Goal: Obtain resource: Download file/media

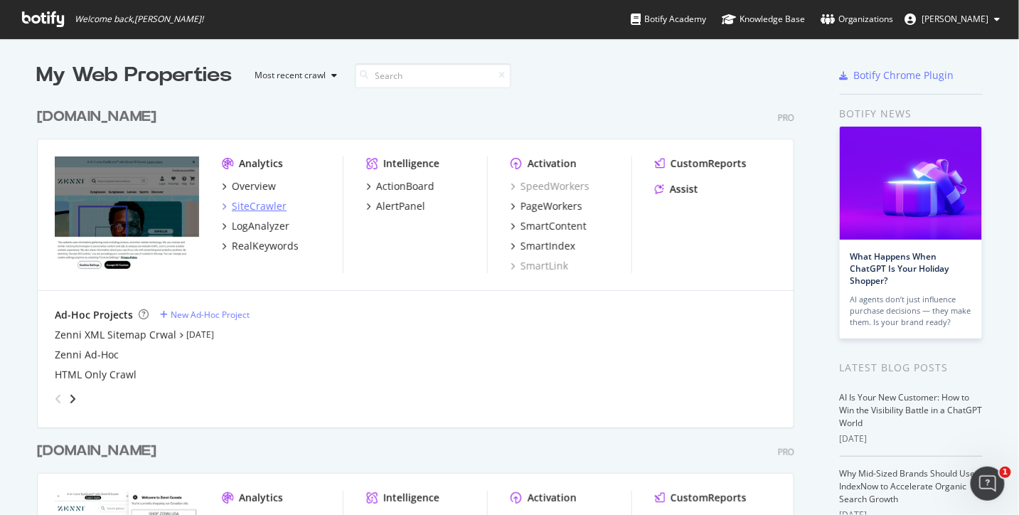
click at [248, 205] on div "SiteCrawler" at bounding box center [259, 206] width 55 height 14
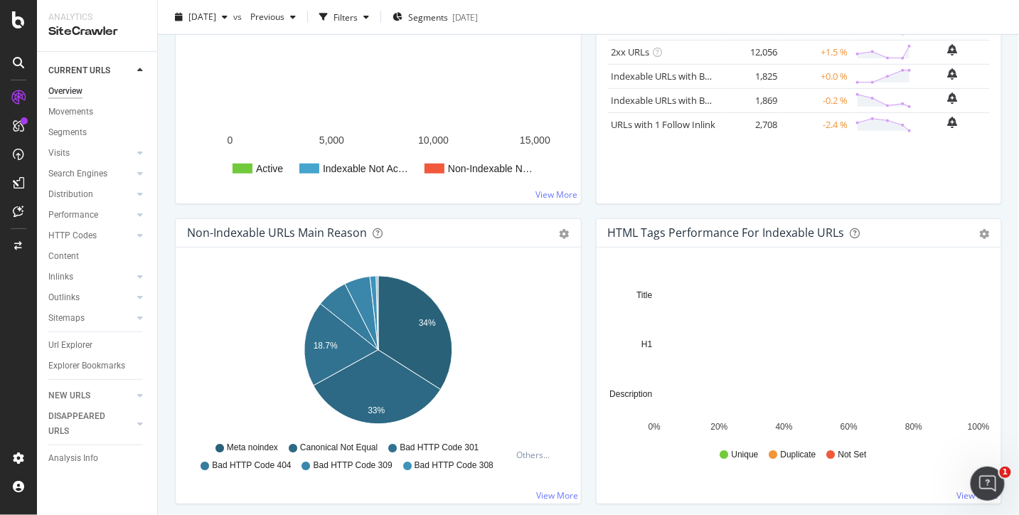
scroll to position [80, 0]
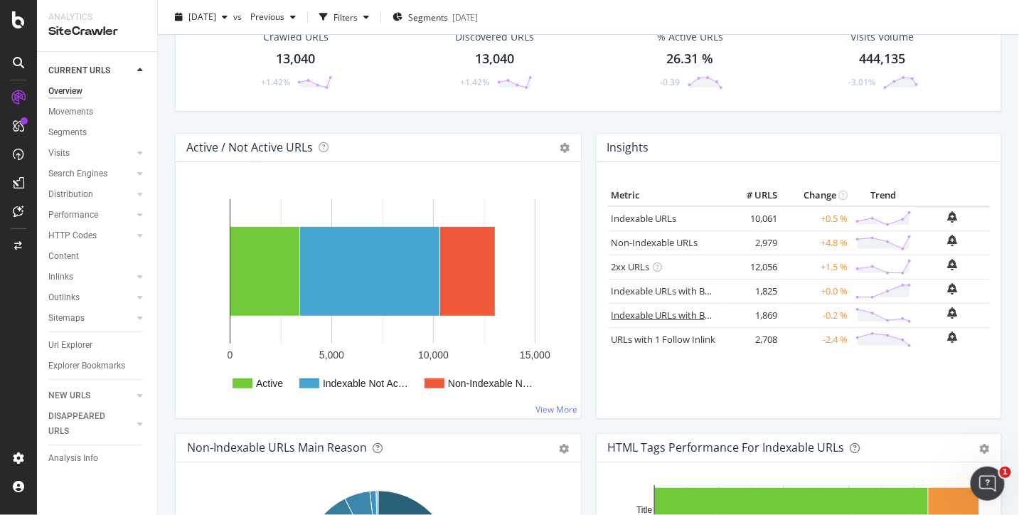
click at [693, 315] on link "Indexable URLs with Bad Description" at bounding box center [689, 315] width 155 height 13
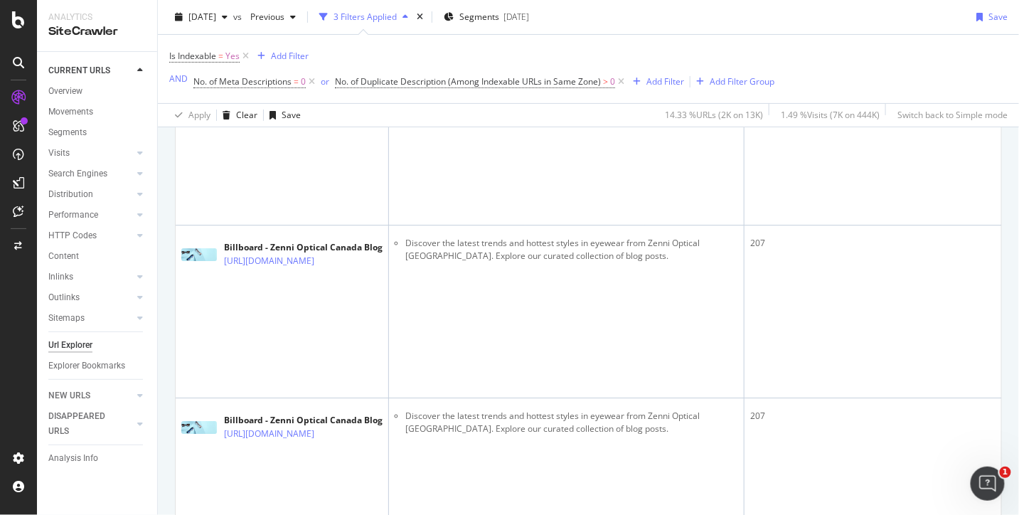
scroll to position [8705, 0]
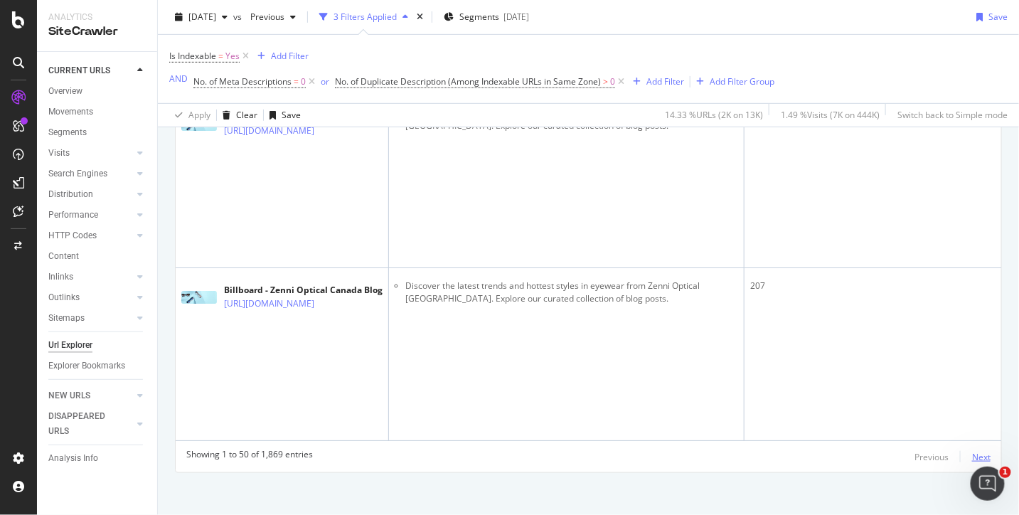
click at [981, 451] on div "Next" at bounding box center [981, 457] width 18 height 12
click at [982, 451] on div "Next" at bounding box center [981, 457] width 18 height 12
click at [980, 452] on div "Next" at bounding box center [981, 457] width 18 height 12
click at [985, 452] on div "Next" at bounding box center [981, 457] width 18 height 12
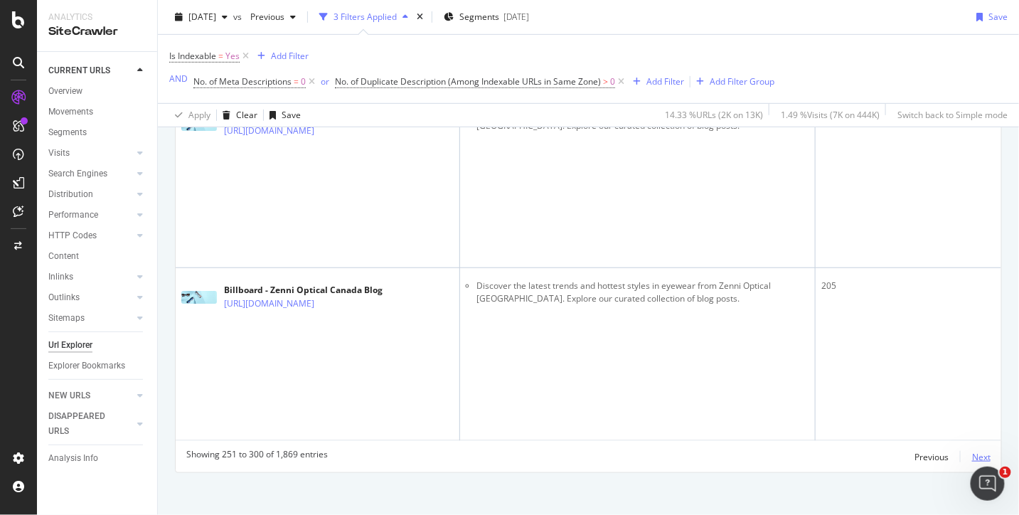
click at [980, 454] on div "Next" at bounding box center [981, 457] width 18 height 12
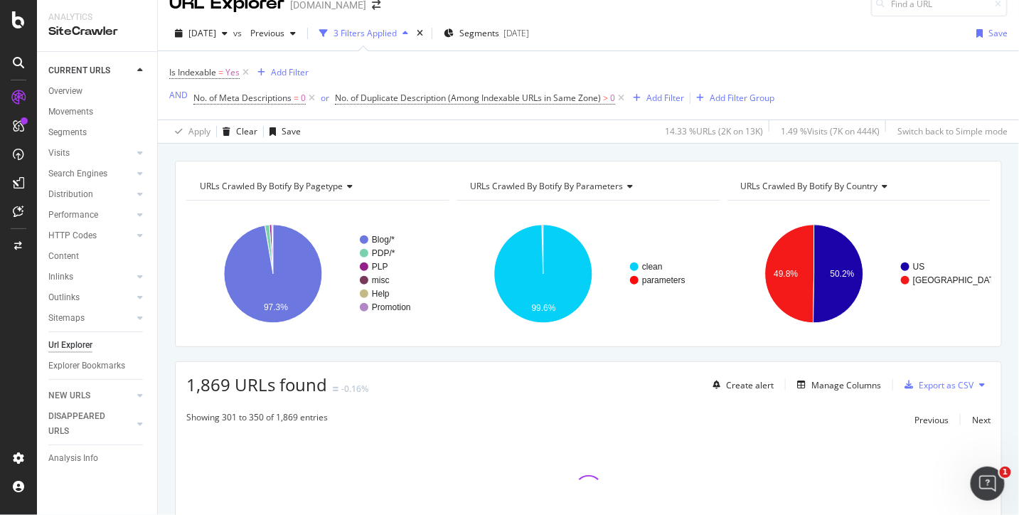
scroll to position [0, 0]
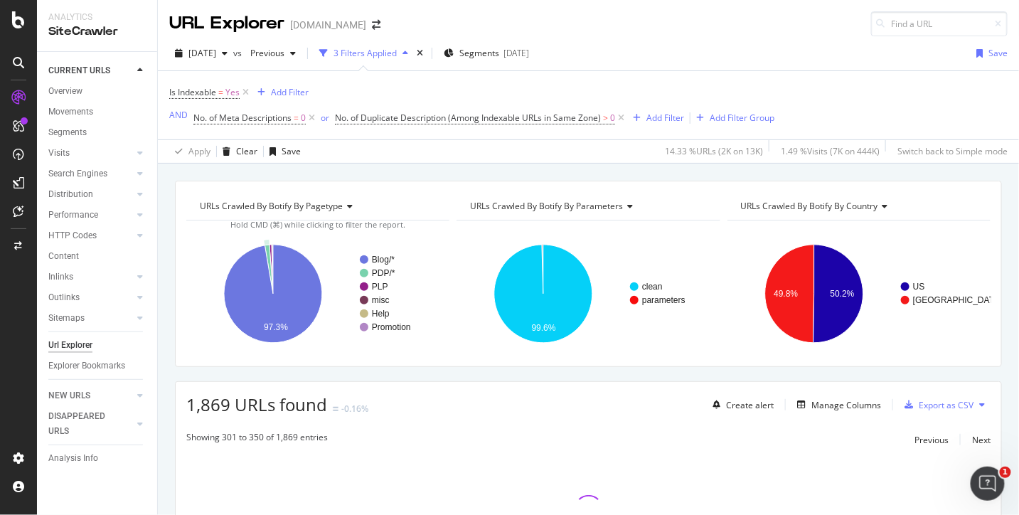
click at [366, 287] on circle "A chart." at bounding box center [364, 286] width 9 height 9
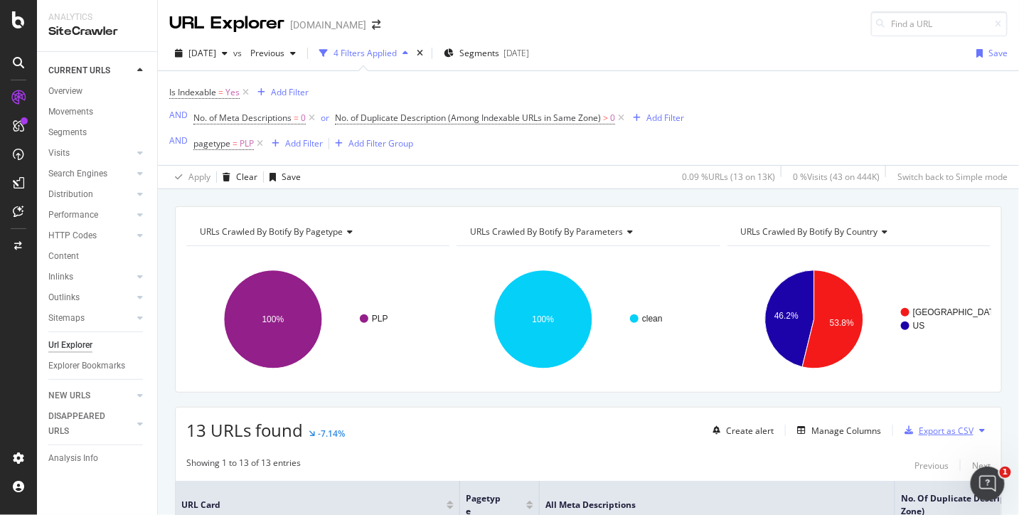
click at [928, 431] on div "Export as CSV" at bounding box center [946, 431] width 55 height 12
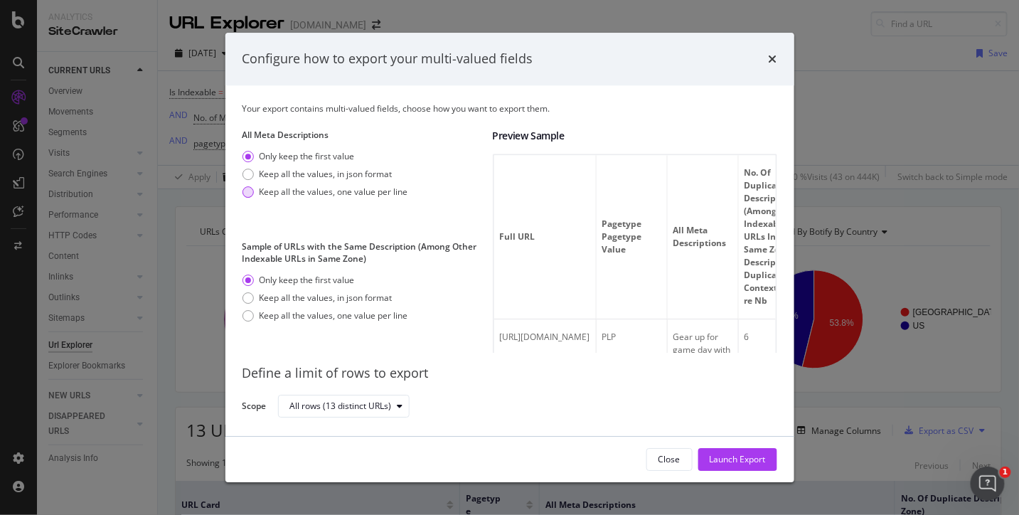
click at [339, 195] on div "Keep all the values, one value per line" at bounding box center [334, 192] width 149 height 12
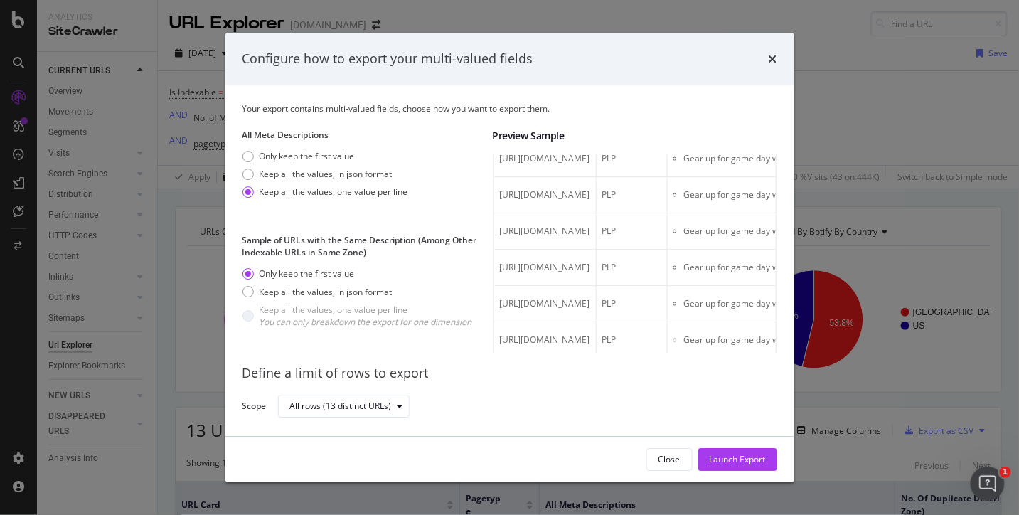
scroll to position [425, 0]
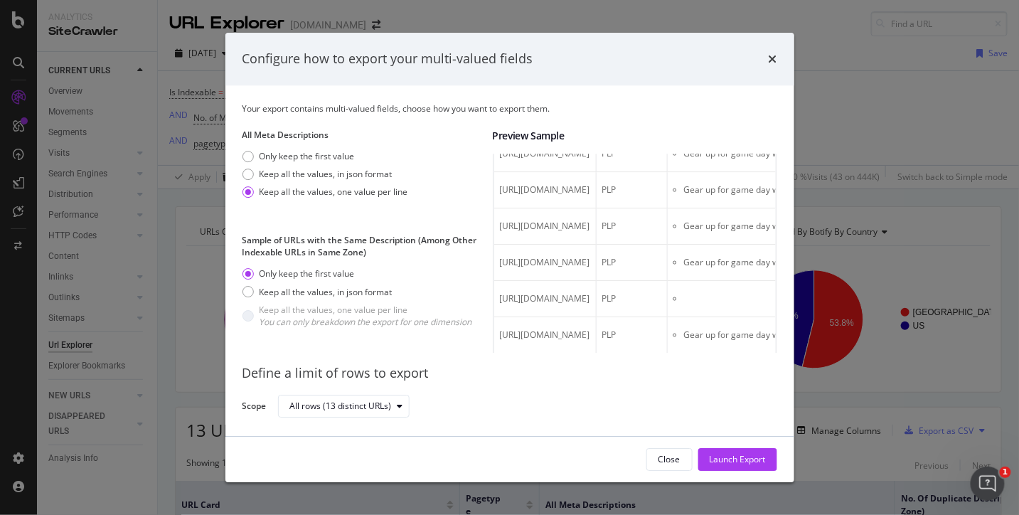
click at [728, 459] on div "Launch Export" at bounding box center [738, 459] width 56 height 12
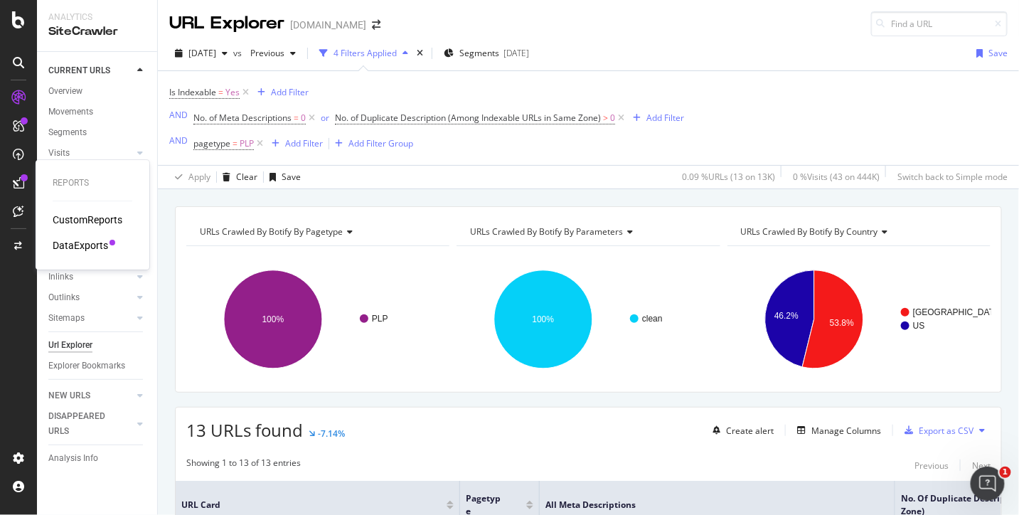
click at [84, 247] on div "DataExports" at bounding box center [80, 245] width 55 height 14
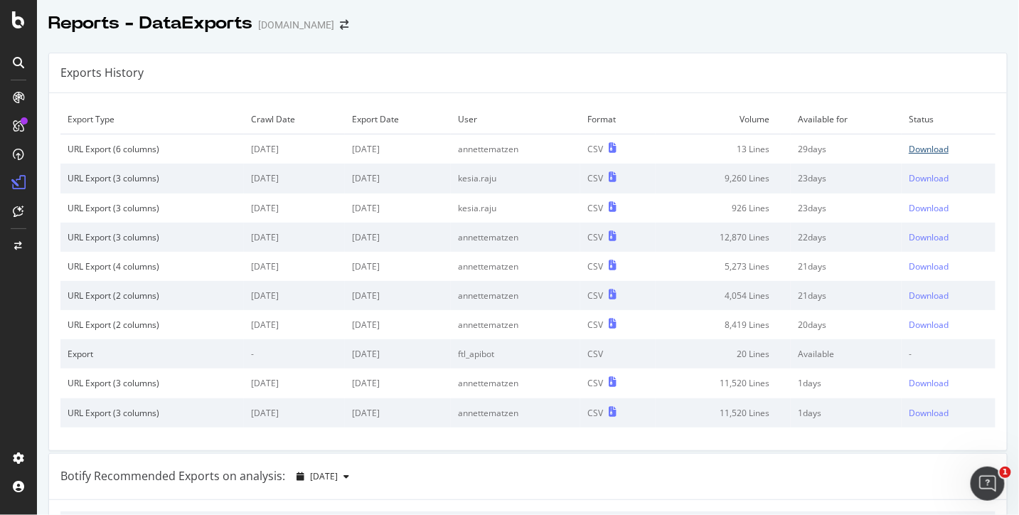
click at [937, 151] on div "Download" at bounding box center [929, 149] width 40 height 12
click at [862, 33] on div "Reports - DataExports www.zennioptical.com" at bounding box center [528, 18] width 982 height 36
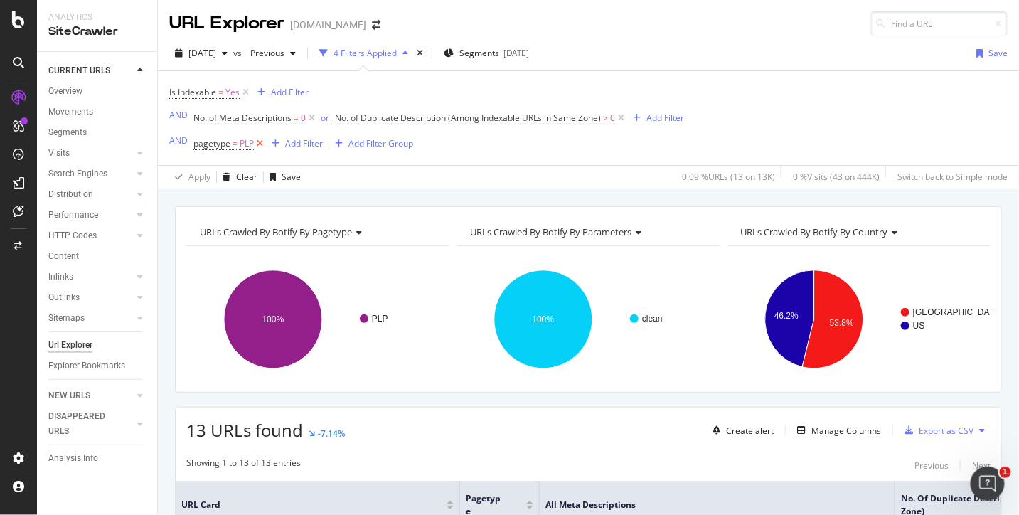
click at [260, 144] on icon at bounding box center [260, 144] width 12 height 14
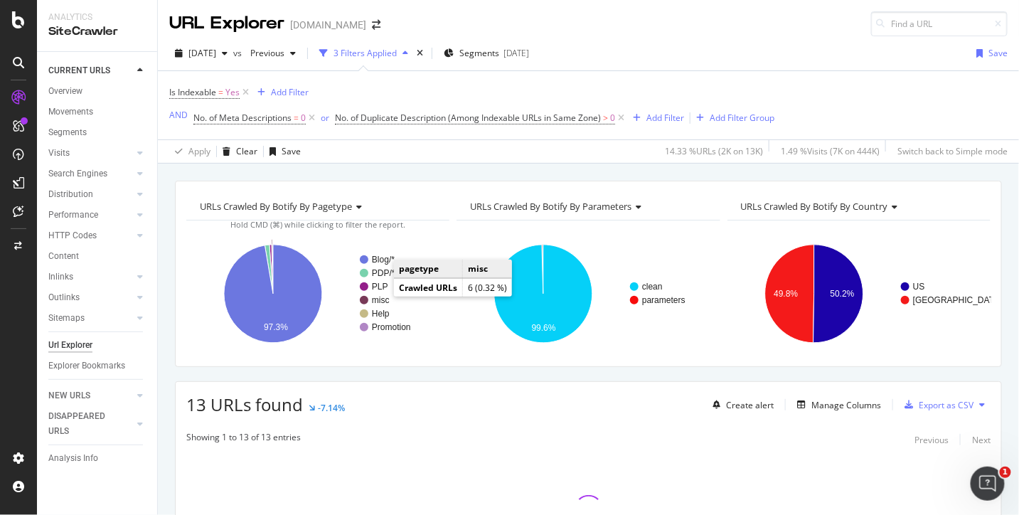
click at [378, 299] on text "misc" at bounding box center [381, 300] width 18 height 10
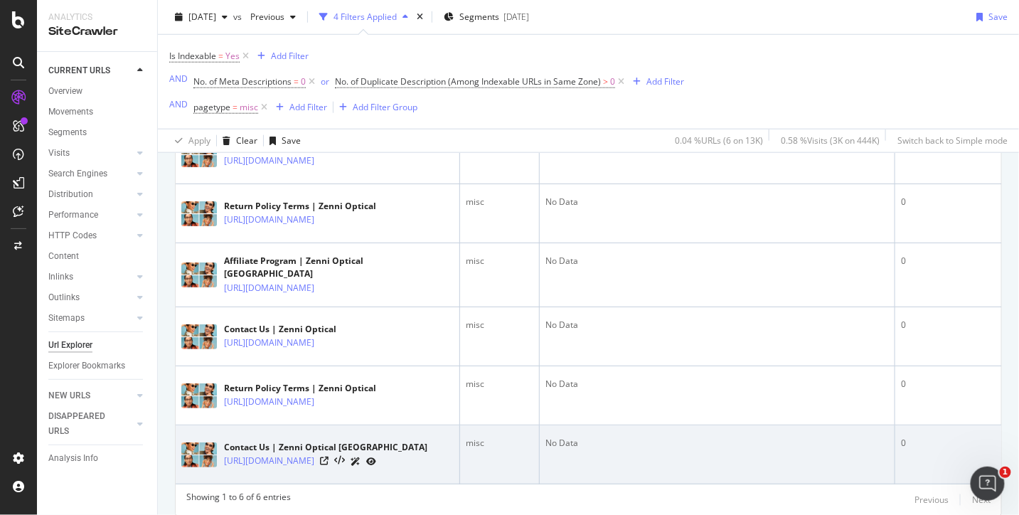
scroll to position [417, 0]
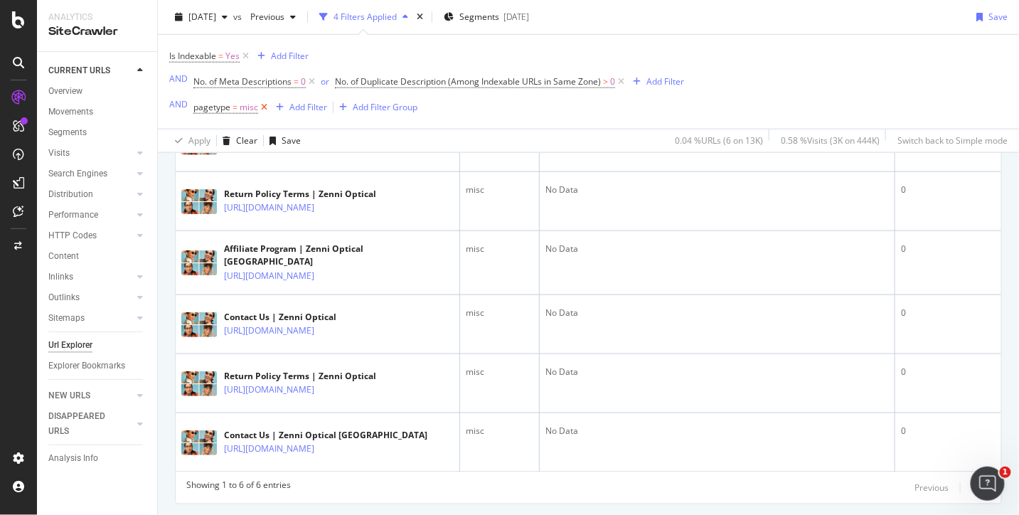
click at [261, 107] on icon at bounding box center [264, 107] width 12 height 14
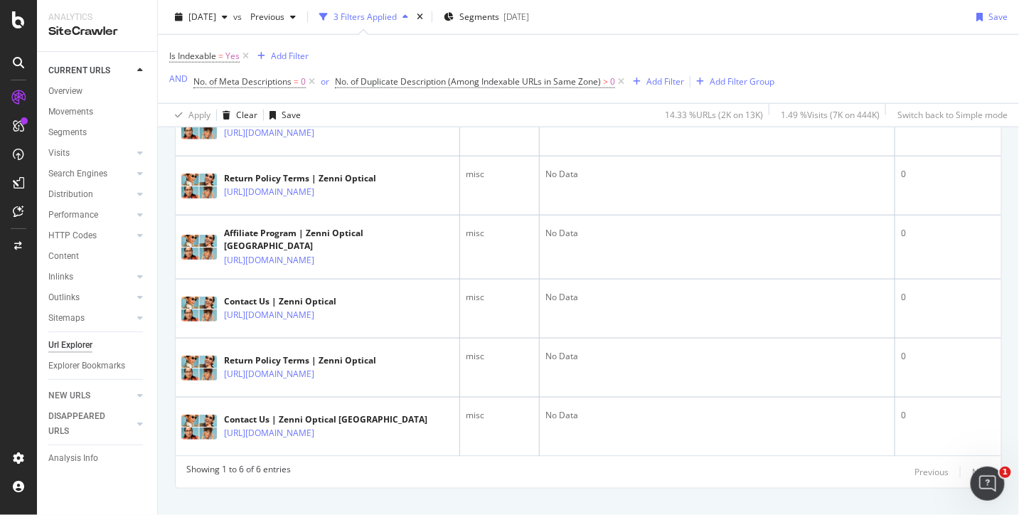
scroll to position [430, 0]
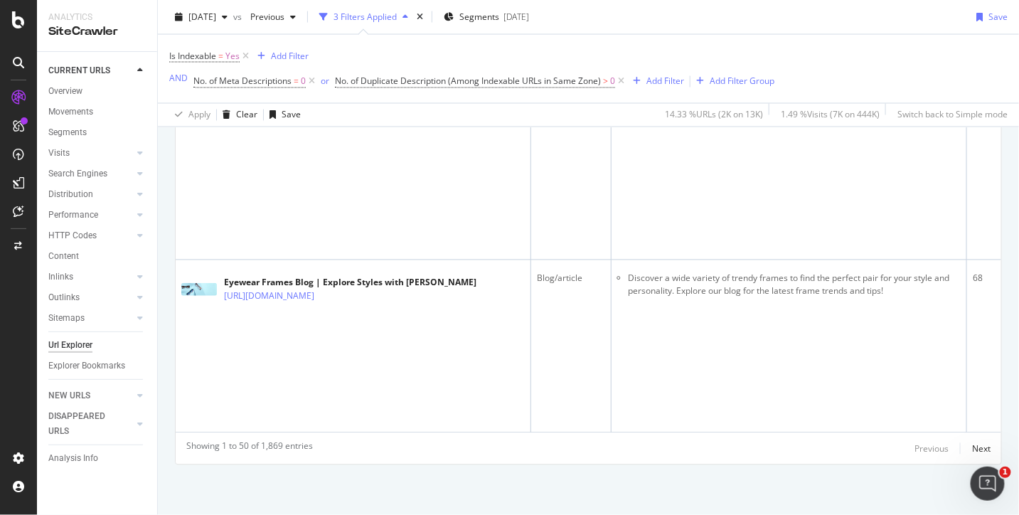
scroll to position [5932, 0]
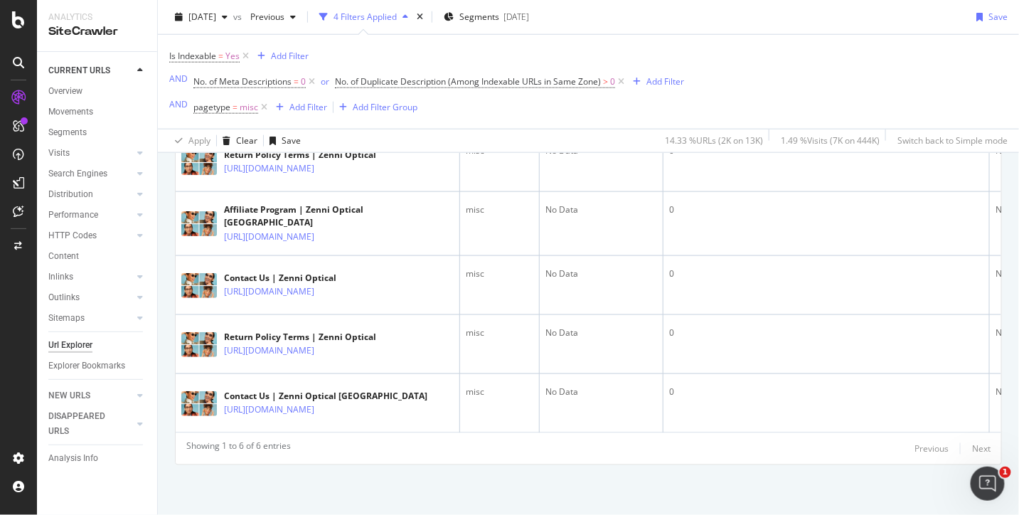
scroll to position [455, 0]
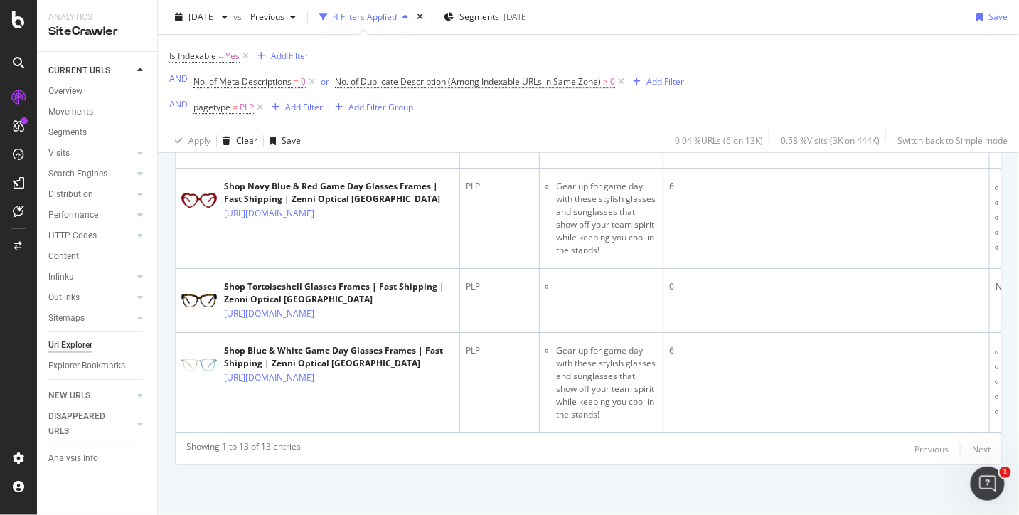
scroll to position [1376, 0]
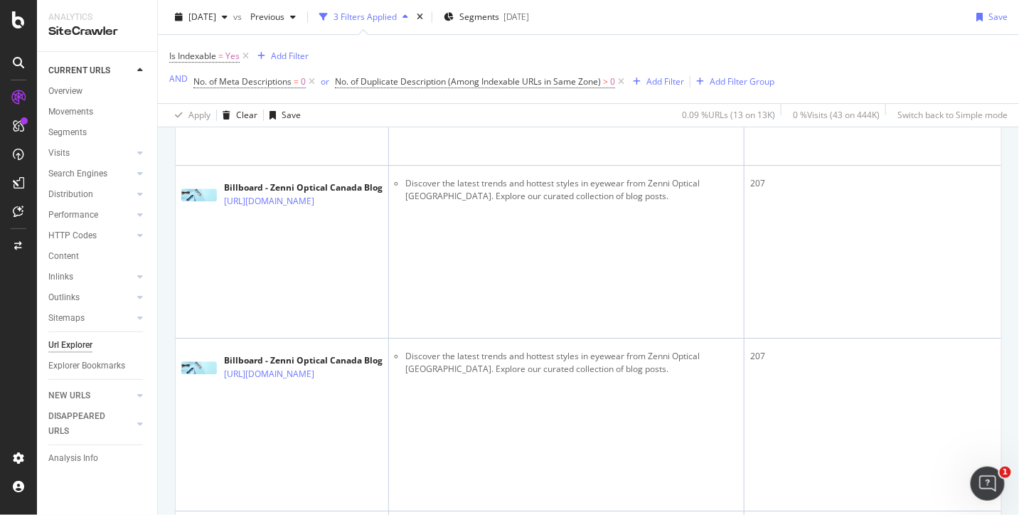
scroll to position [5932, 0]
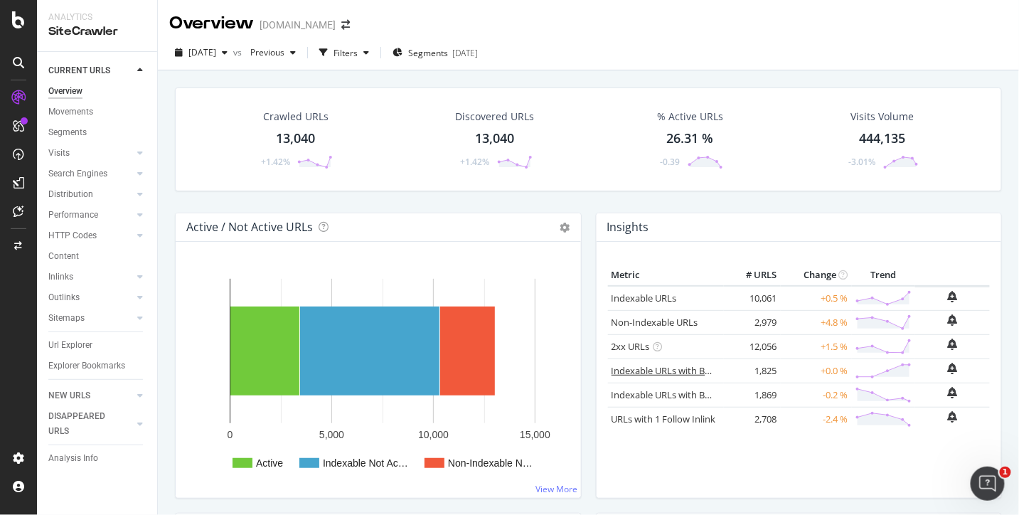
click at [698, 366] on link "Indexable URLs with Bad H1" at bounding box center [671, 370] width 119 height 13
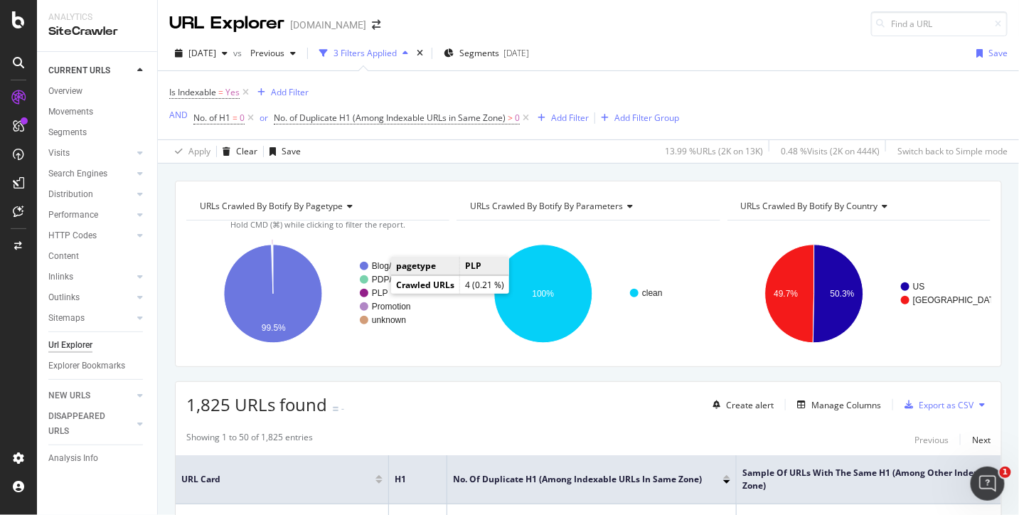
click at [377, 292] on text "PLP" at bounding box center [380, 293] width 16 height 10
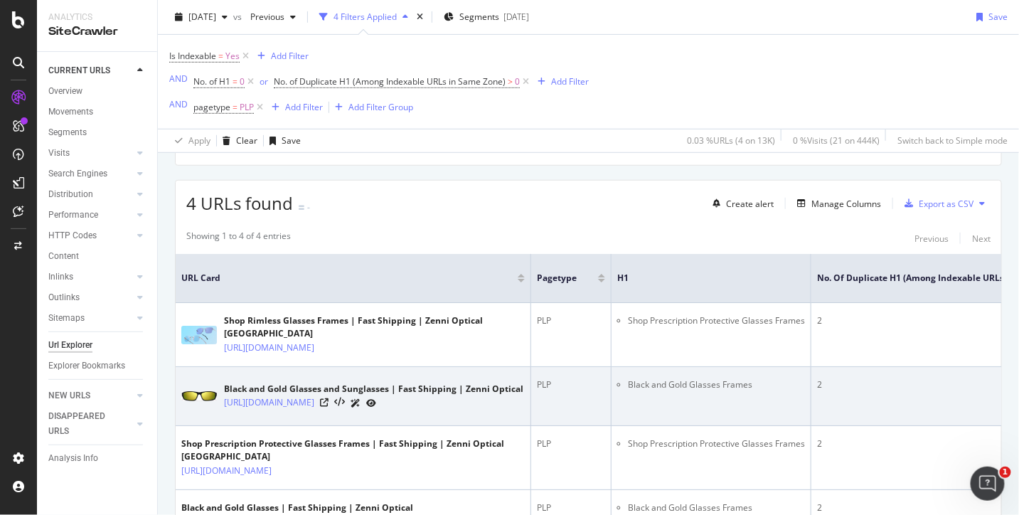
scroll to position [284, 0]
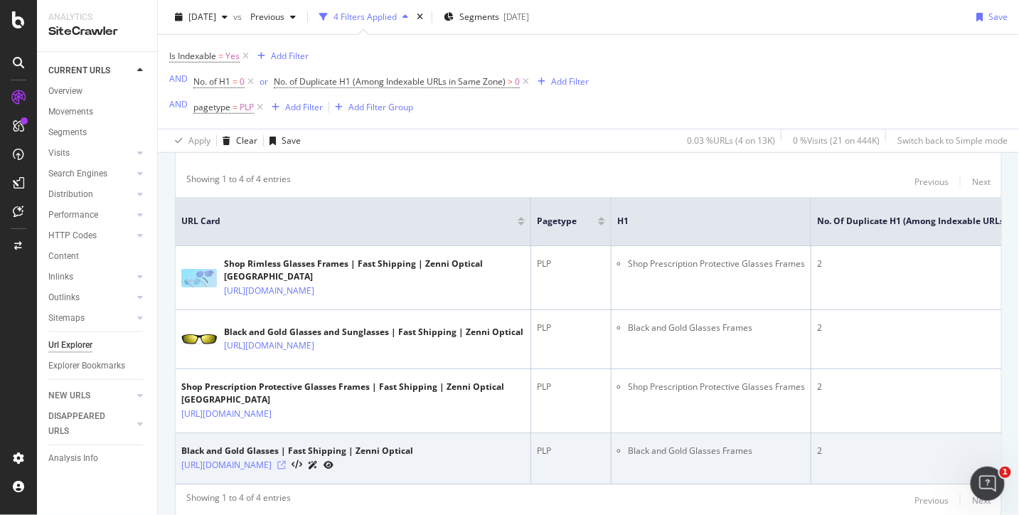
click at [286, 461] on icon at bounding box center [281, 465] width 9 height 9
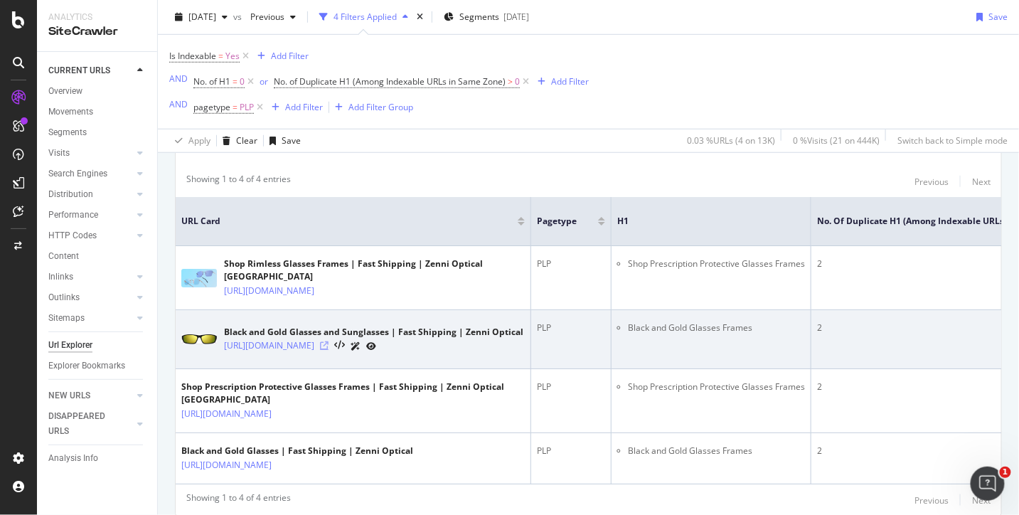
click at [329, 341] on icon at bounding box center [324, 345] width 9 height 9
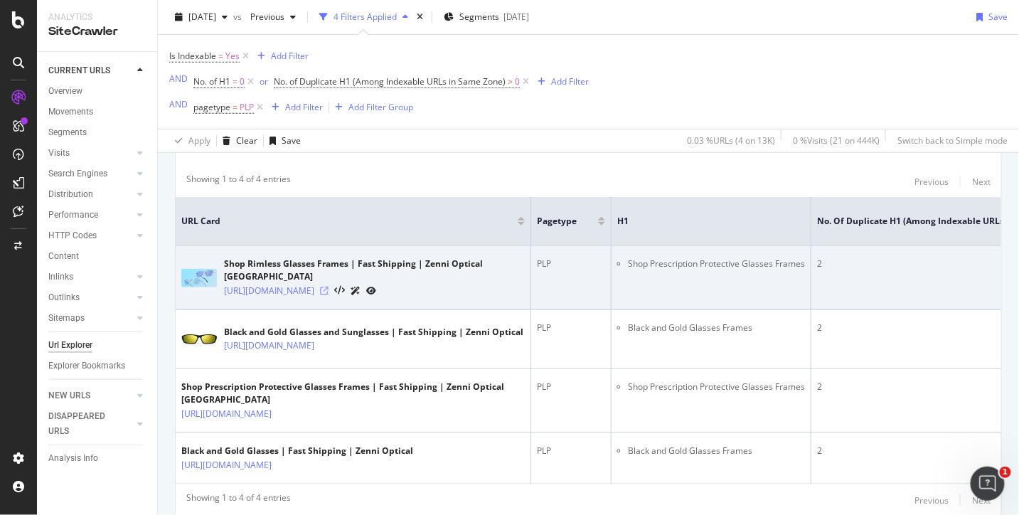
click at [329, 287] on icon at bounding box center [324, 291] width 9 height 9
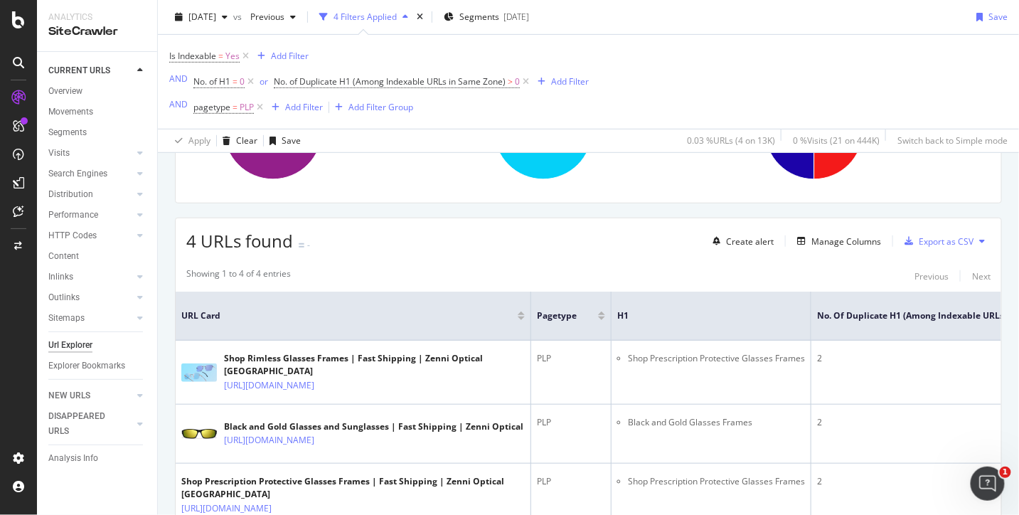
scroll to position [0, 0]
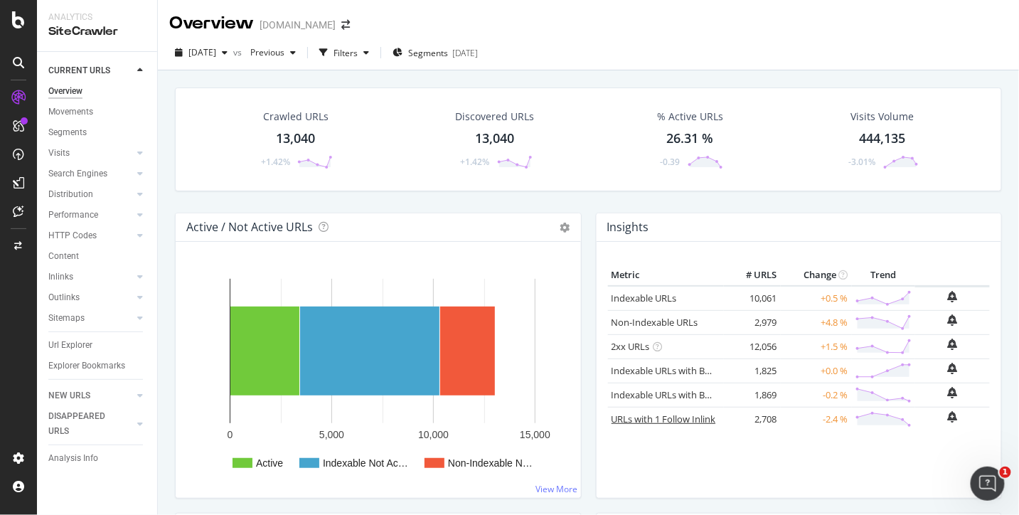
click at [656, 419] on link "URLs with 1 Follow Inlink" at bounding box center [664, 419] width 105 height 13
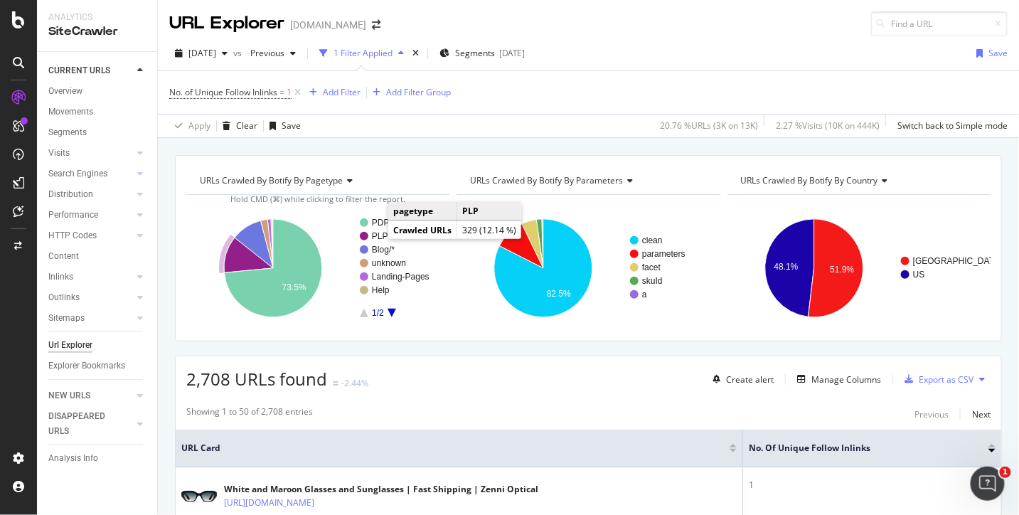
click at [373, 235] on text "PLP" at bounding box center [380, 236] width 16 height 10
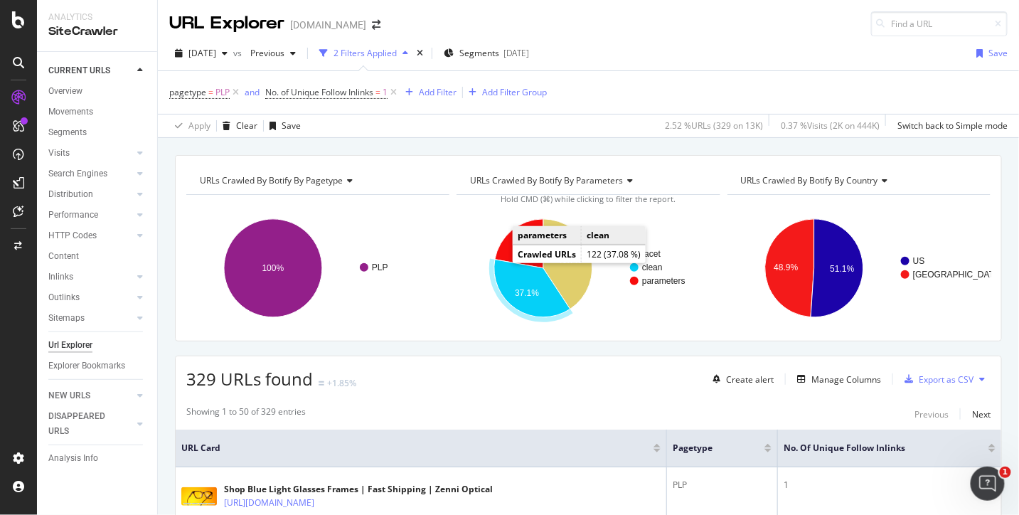
click at [531, 282] on icon "A chart." at bounding box center [532, 289] width 76 height 58
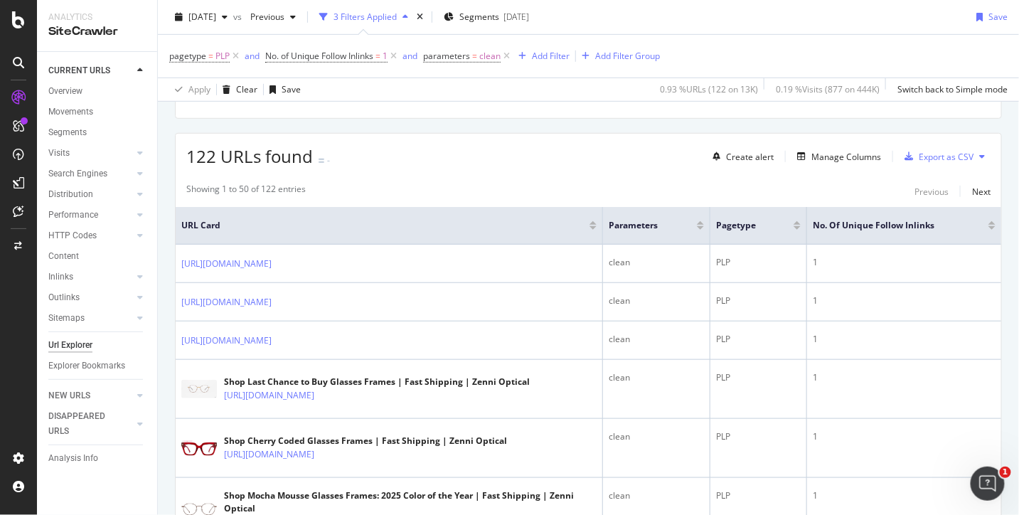
scroll to position [254, 0]
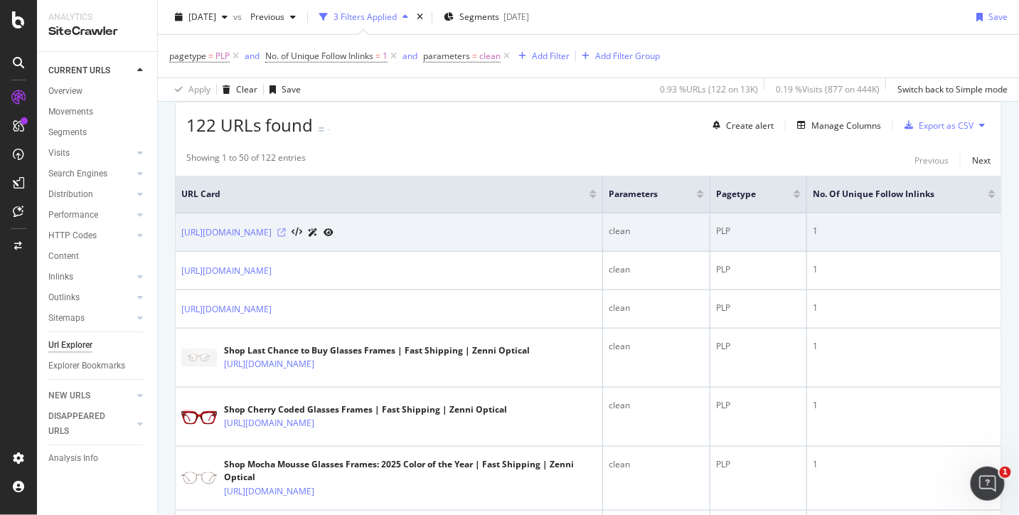
click at [286, 231] on icon at bounding box center [281, 232] width 9 height 9
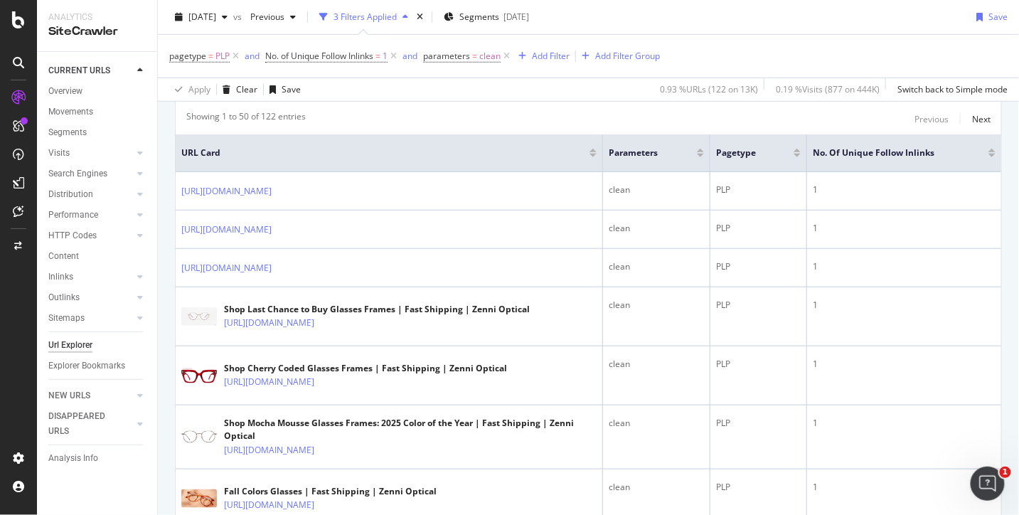
scroll to position [411, 0]
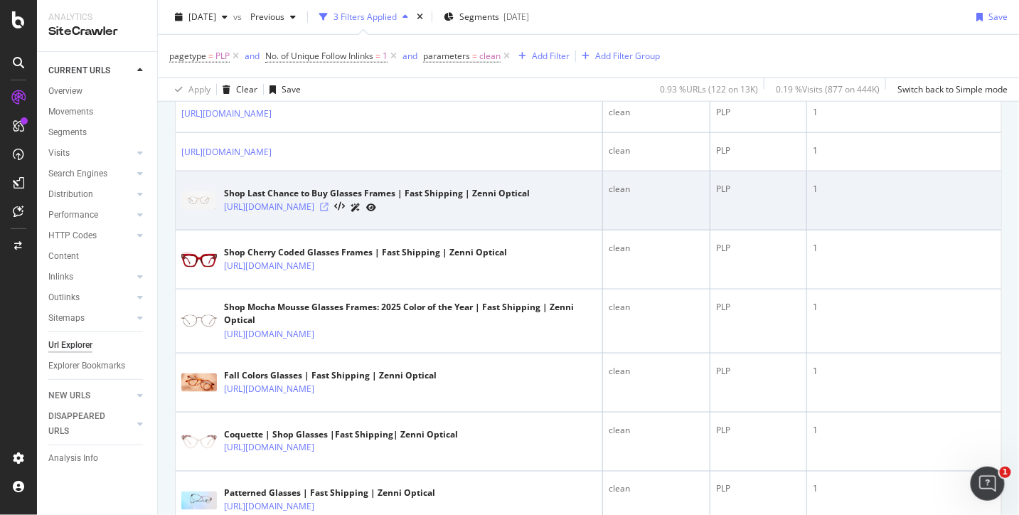
click at [329, 205] on icon at bounding box center [324, 207] width 9 height 9
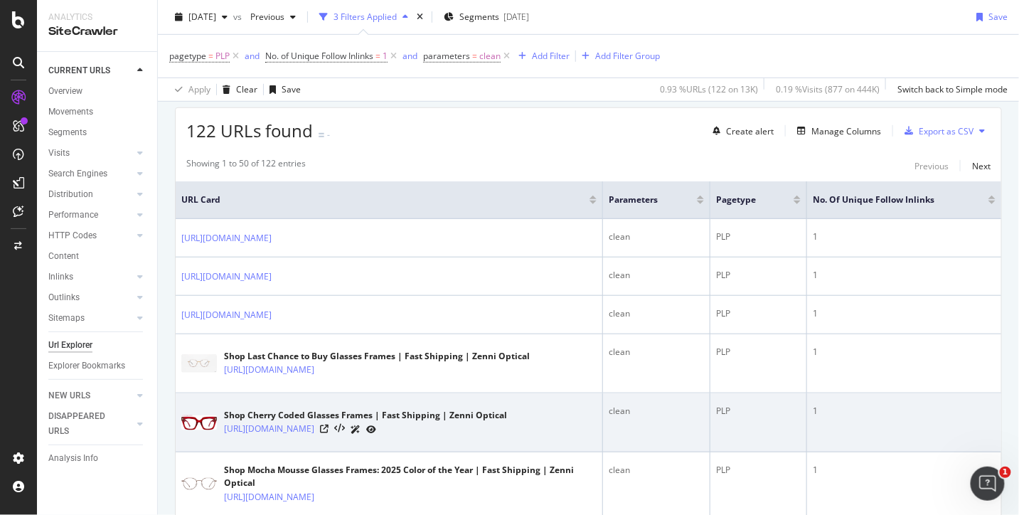
scroll to position [311, 0]
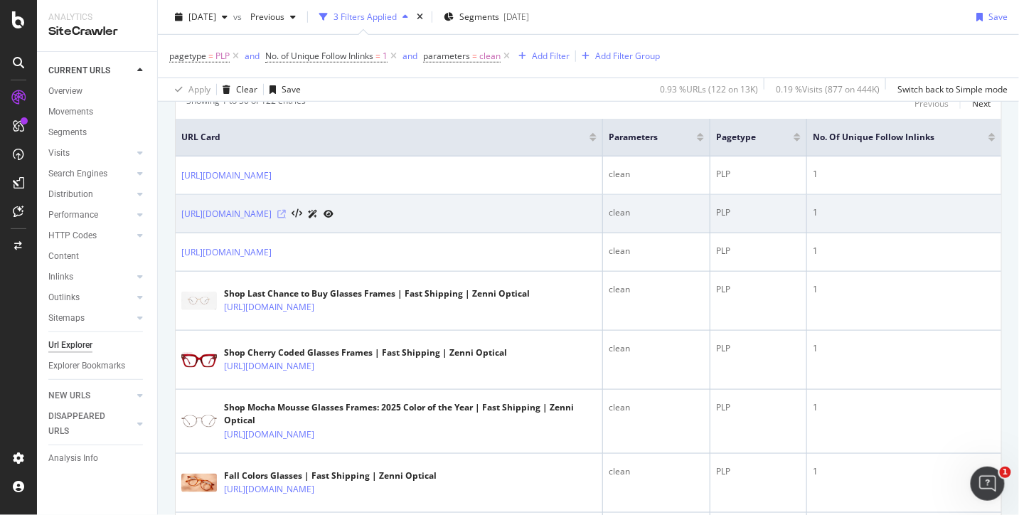
click at [286, 211] on icon at bounding box center [281, 214] width 9 height 9
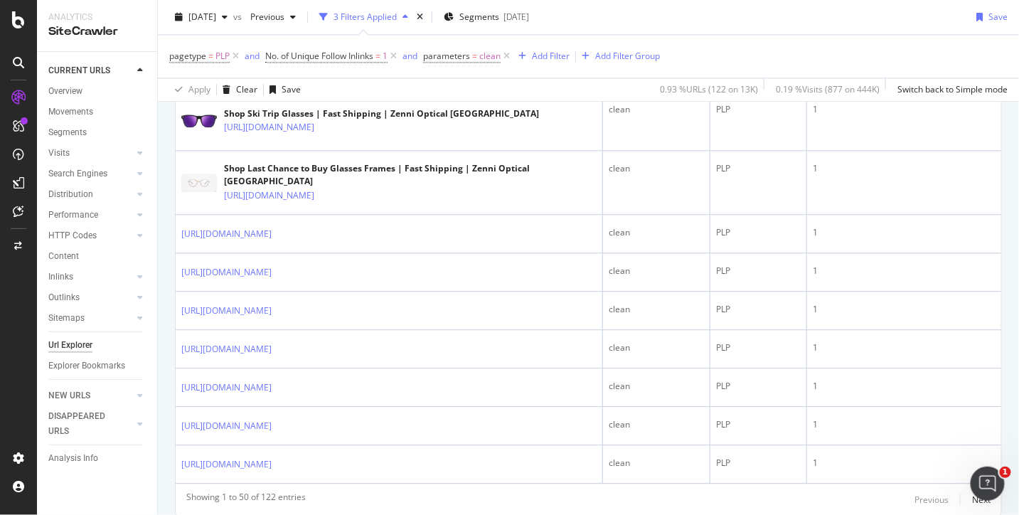
scroll to position [2711, 0]
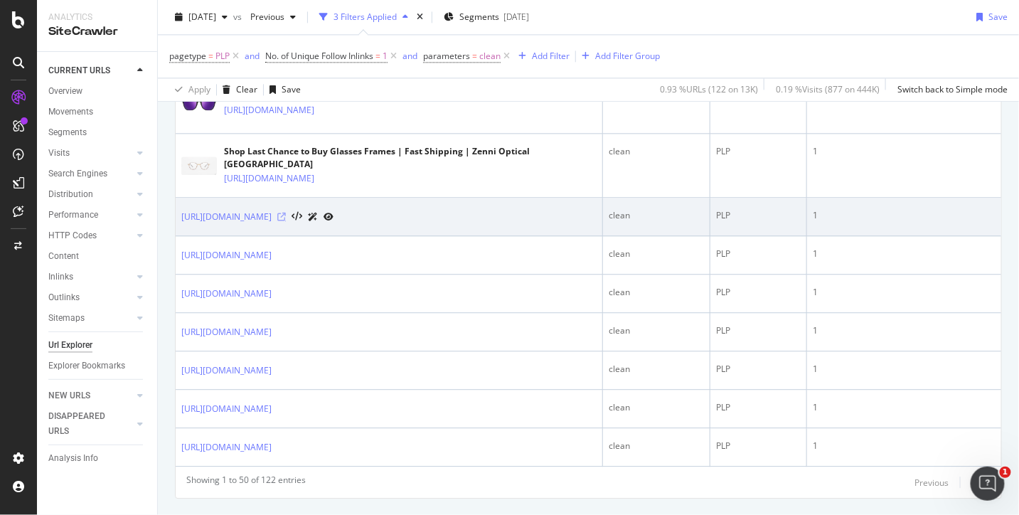
click at [286, 213] on icon at bounding box center [281, 217] width 9 height 9
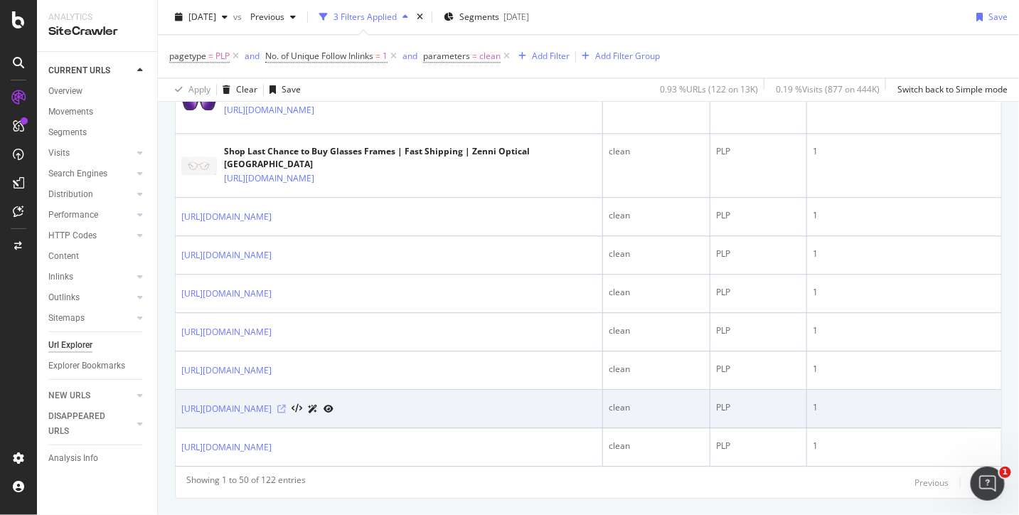
click at [286, 405] on icon at bounding box center [281, 409] width 9 height 9
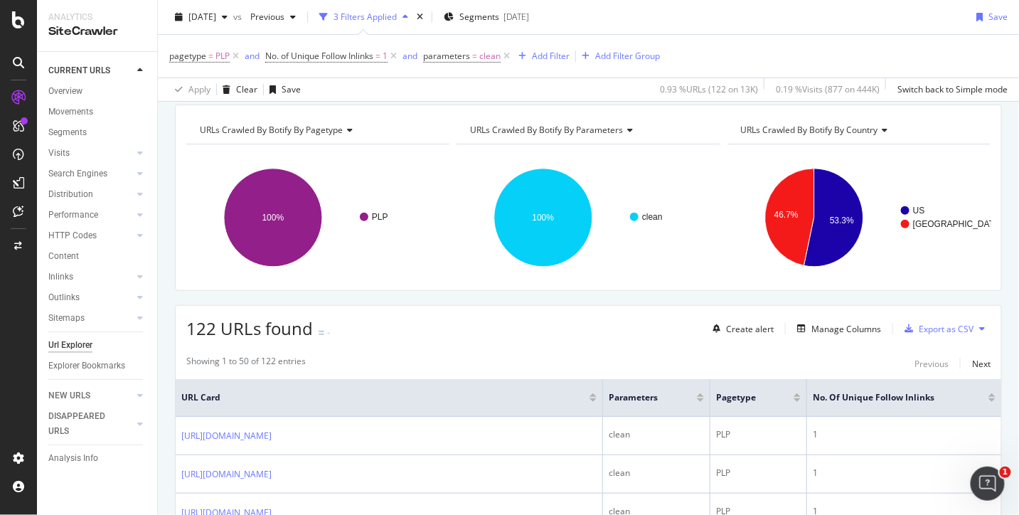
scroll to position [0, 0]
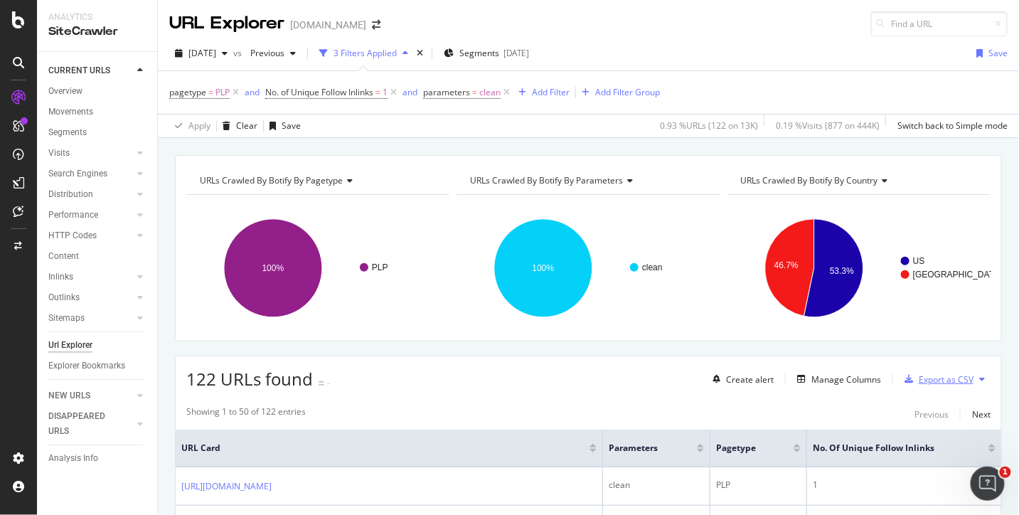
click at [940, 383] on div "Export as CSV" at bounding box center [946, 379] width 55 height 12
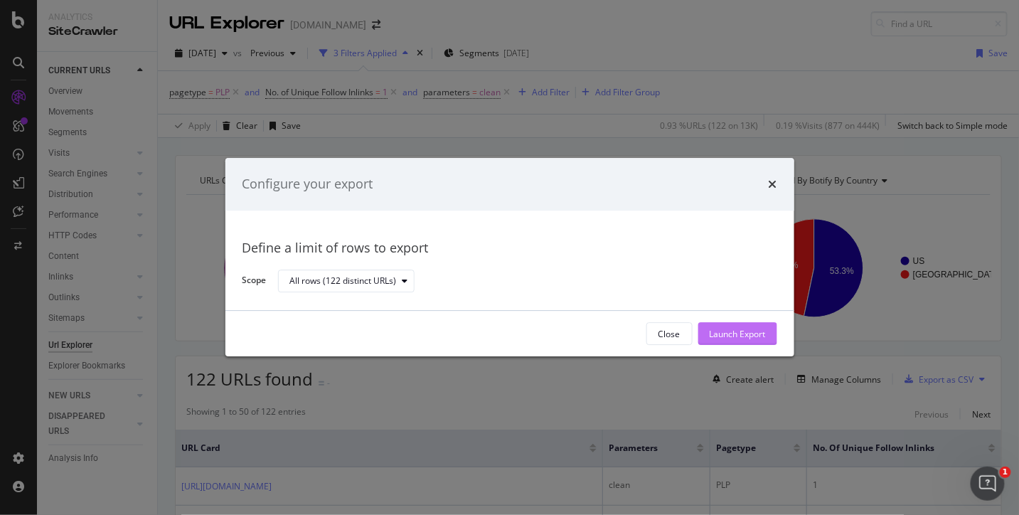
click at [732, 335] on div "Launch Export" at bounding box center [738, 334] width 56 height 12
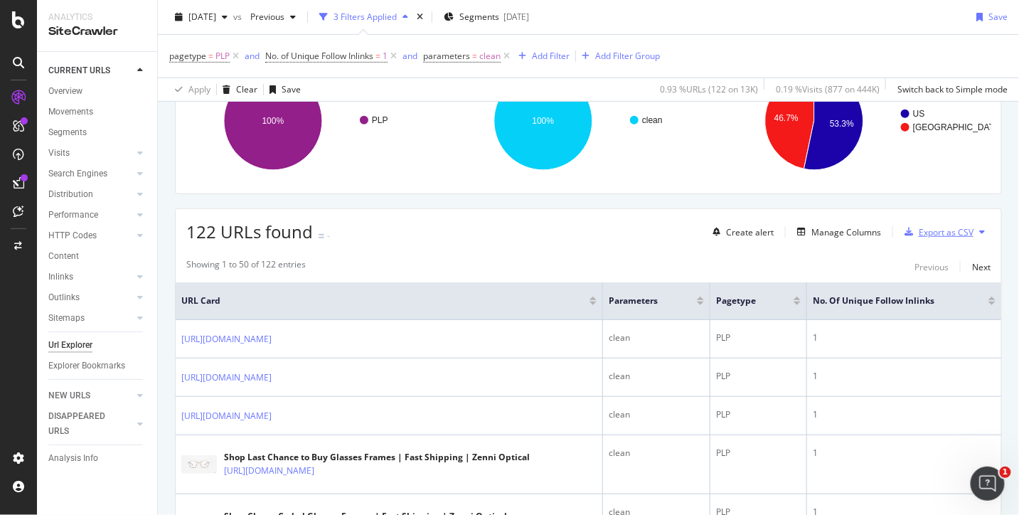
scroll to position [102, 0]
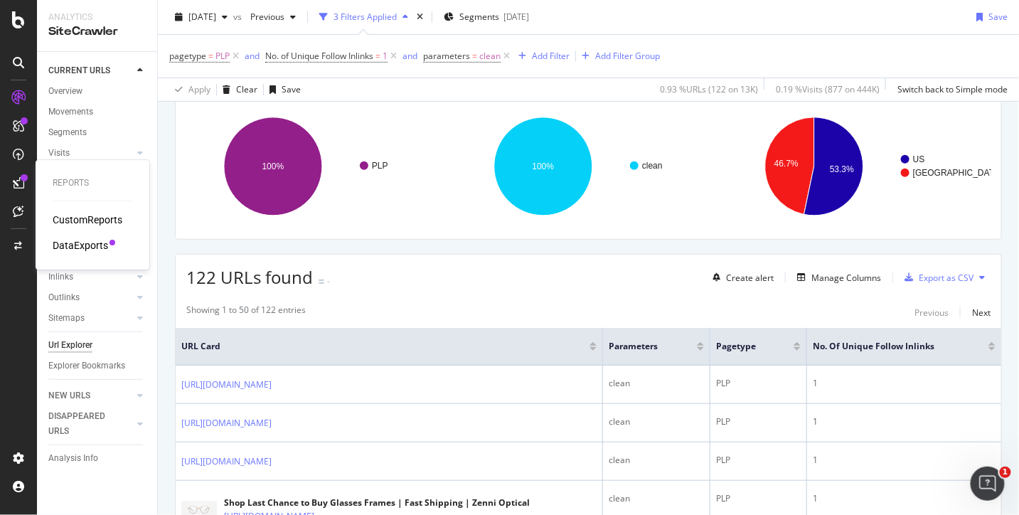
click at [80, 246] on div "DataExports" at bounding box center [80, 245] width 55 height 14
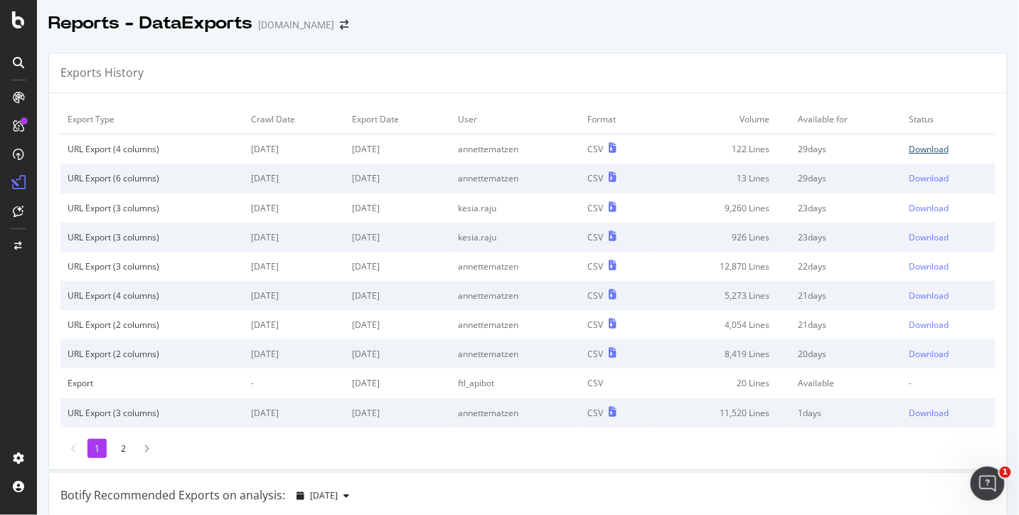
click at [920, 147] on div "Download" at bounding box center [929, 149] width 40 height 12
